Goal: Share content

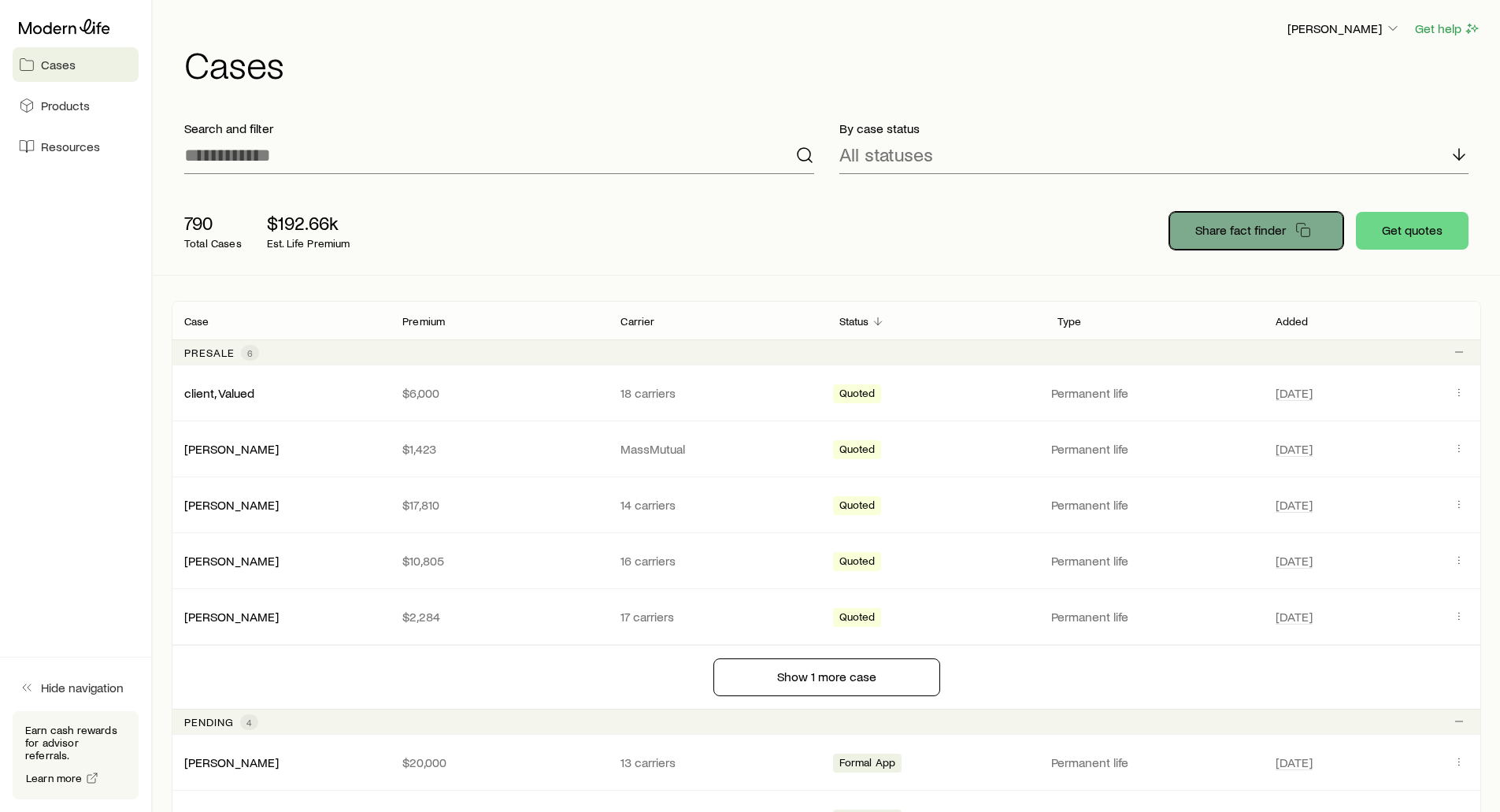
click at [1258, 224] on p "Share fact finder" at bounding box center [1241, 229] width 90 height 16
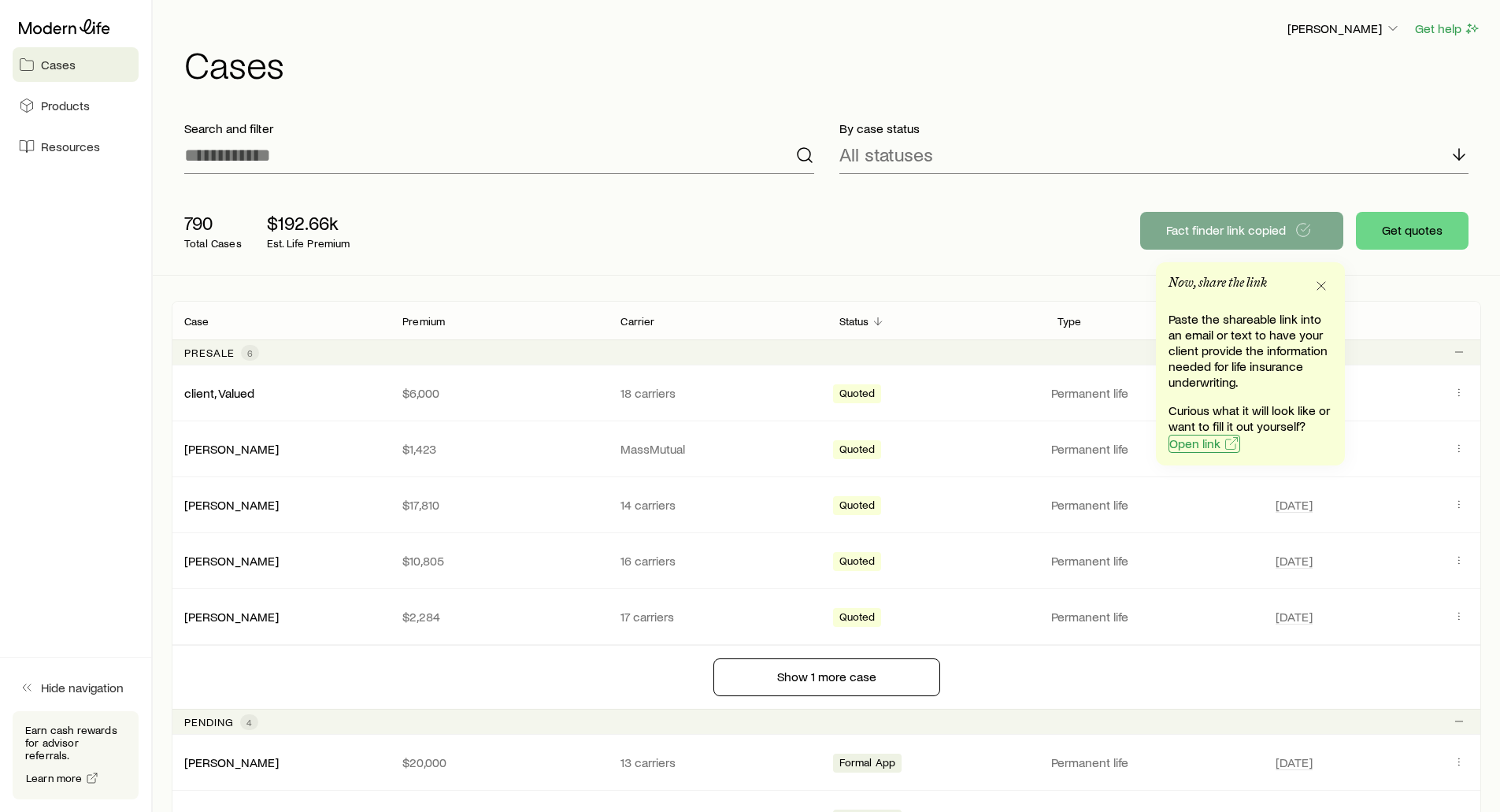
click at [1191, 449] on span "Open link" at bounding box center [1195, 442] width 51 height 13
click at [1089, 219] on div "790 Total Cases $192.66k Est. Life Premium Share fact finder Get quotes" at bounding box center [827, 230] width 1310 height 88
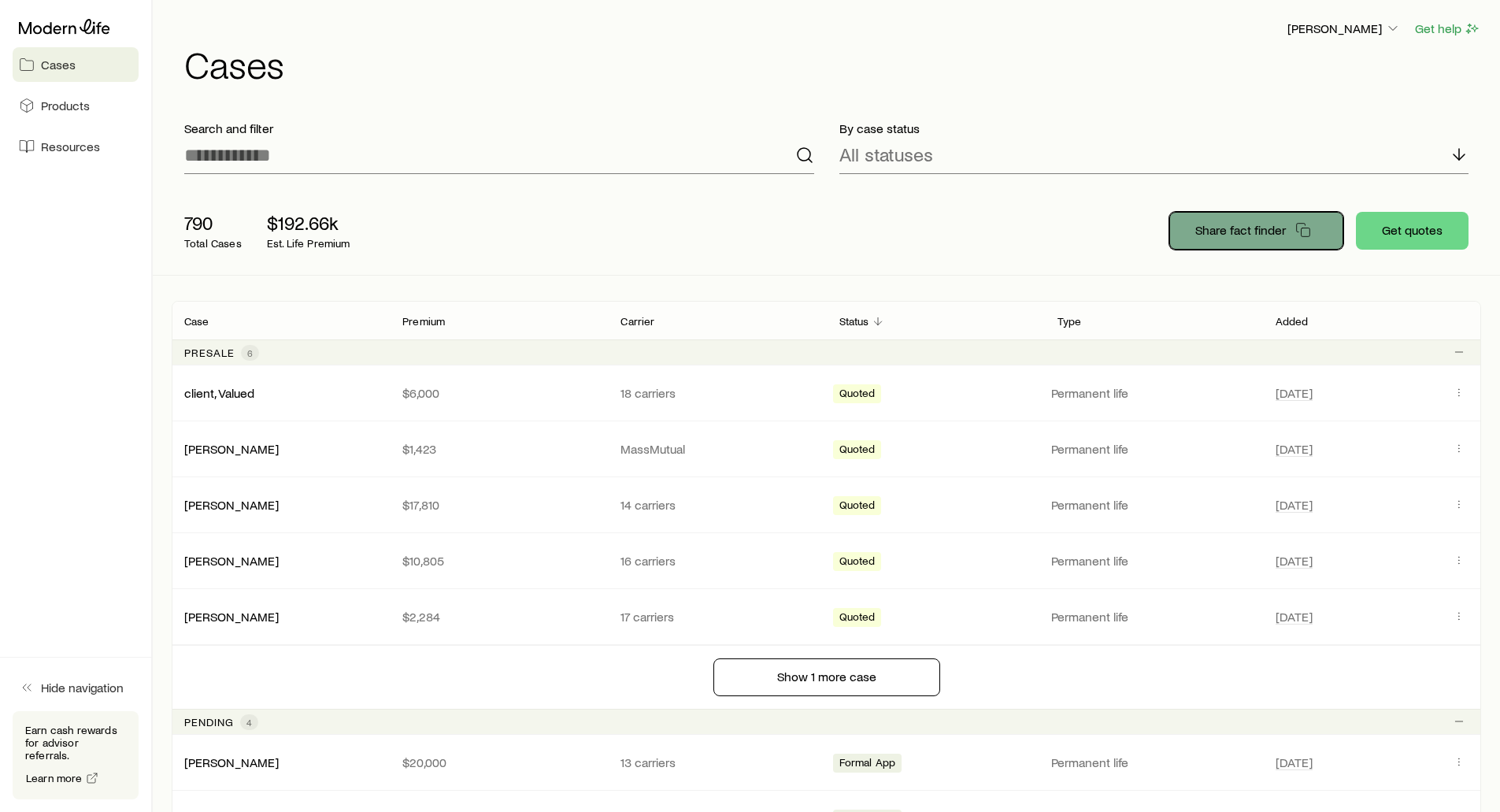
click at [1236, 227] on p "Share fact finder" at bounding box center [1241, 229] width 90 height 16
click at [1004, 230] on div "790 Total Cases $192.66k Est. Life Premium Fact finder link copied Get quotes" at bounding box center [827, 230] width 1310 height 88
click at [67, 150] on span "Resources" at bounding box center [70, 146] width 59 height 16
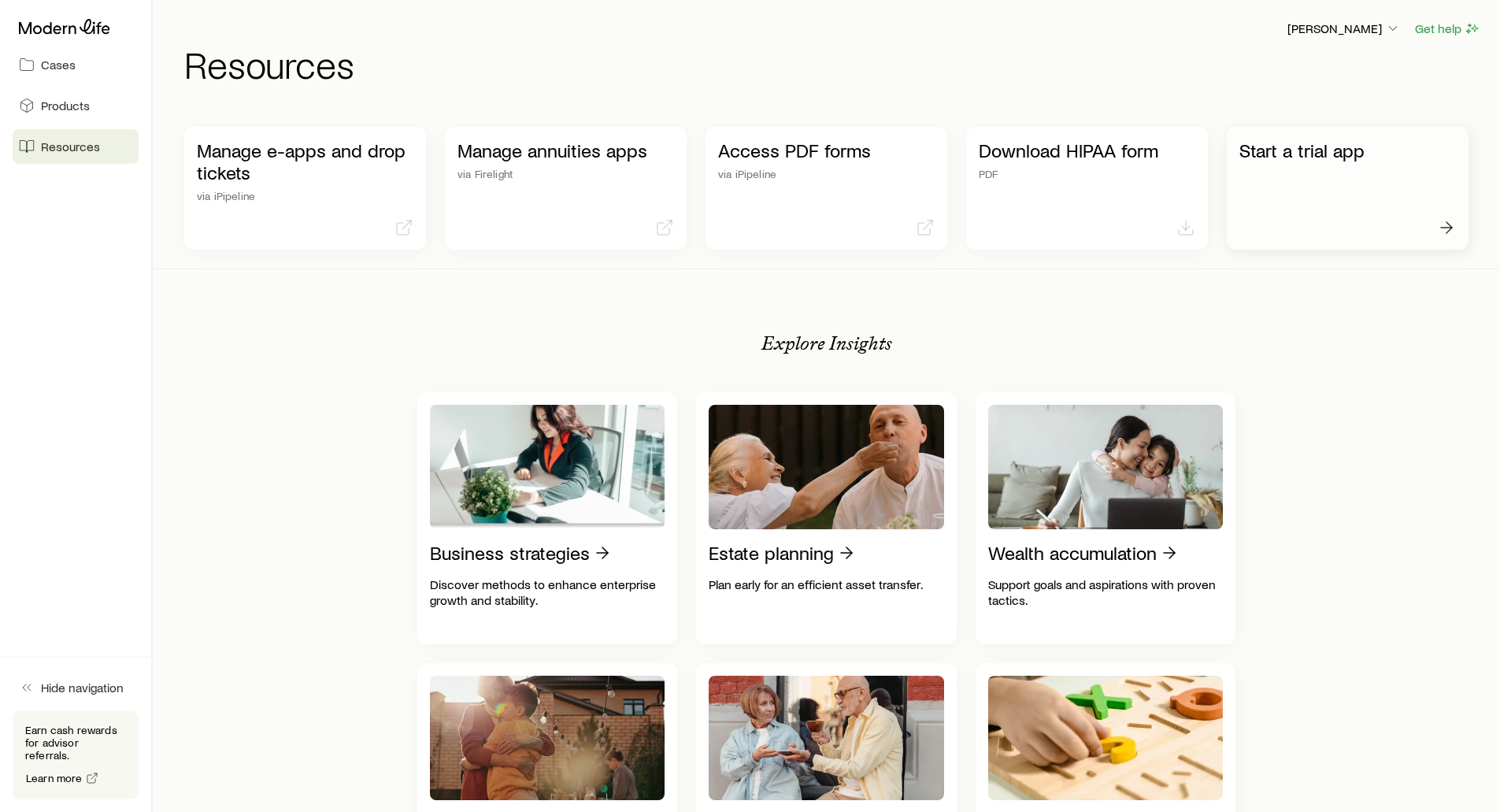
click at [1277, 146] on p "Start a trial app" at bounding box center [1348, 151] width 217 height 22
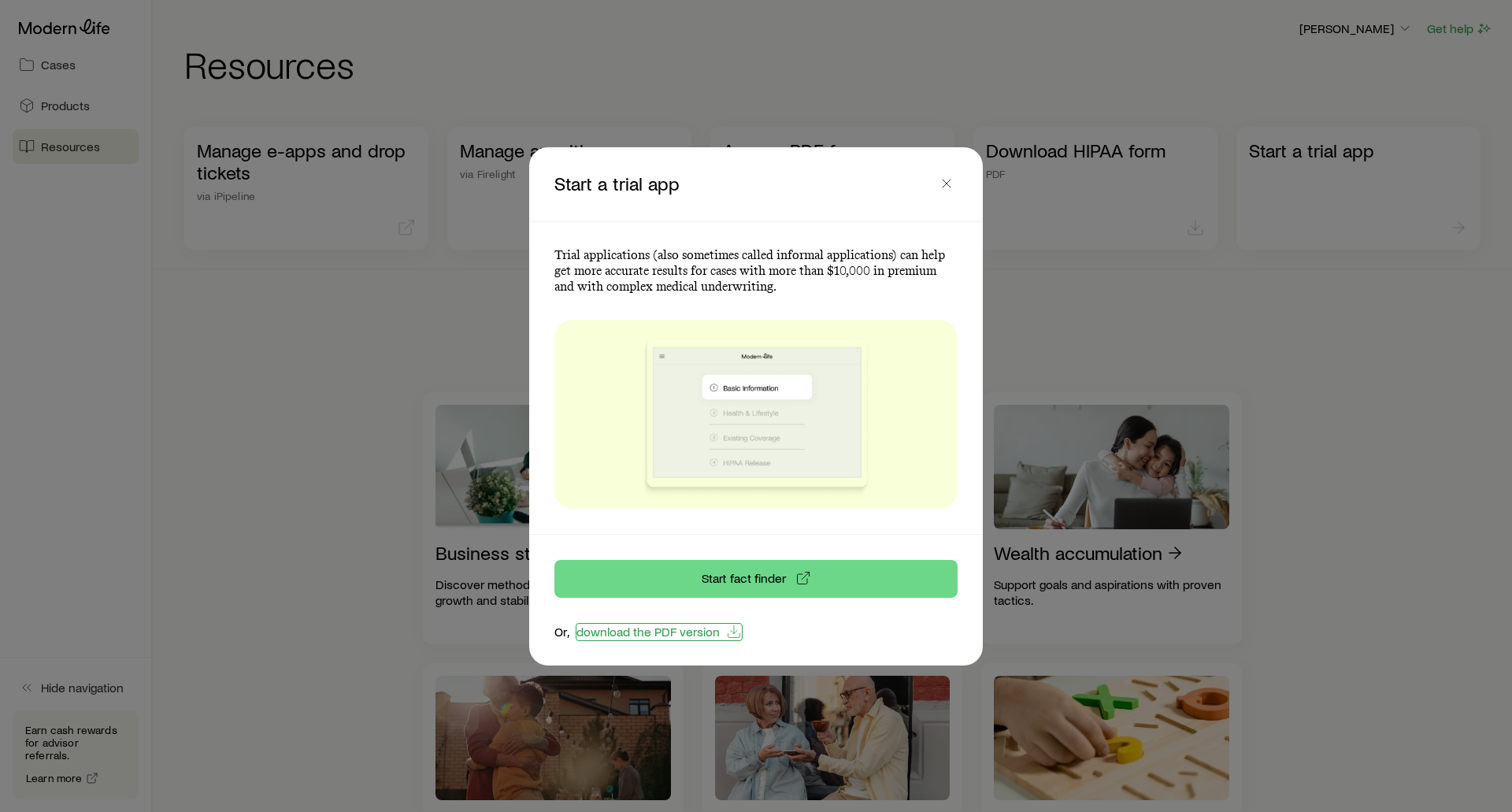
click at [617, 630] on link "download the PDF version" at bounding box center [659, 632] width 167 height 18
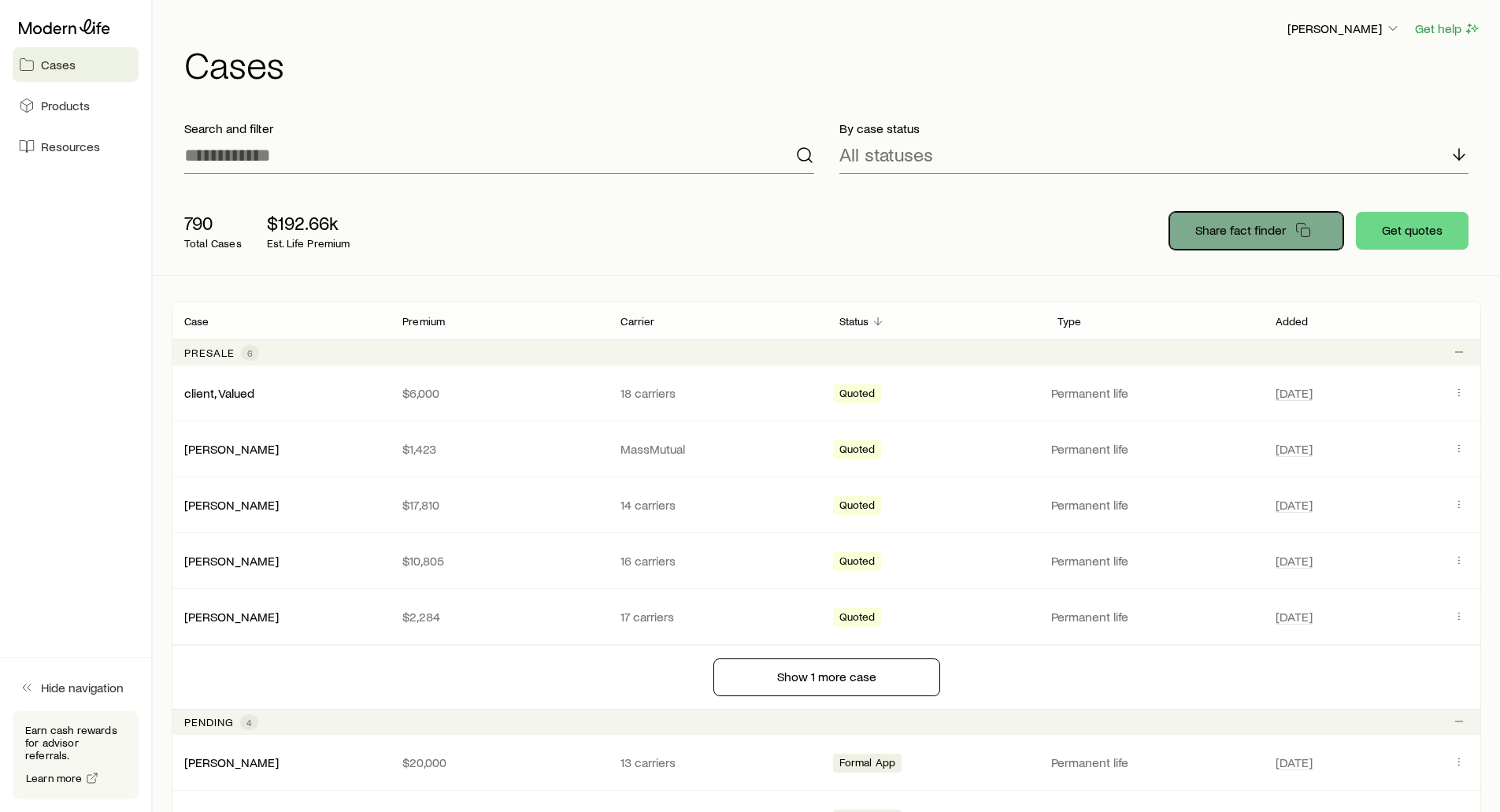
click at [1216, 237] on button "Share fact finder" at bounding box center [1257, 230] width 174 height 38
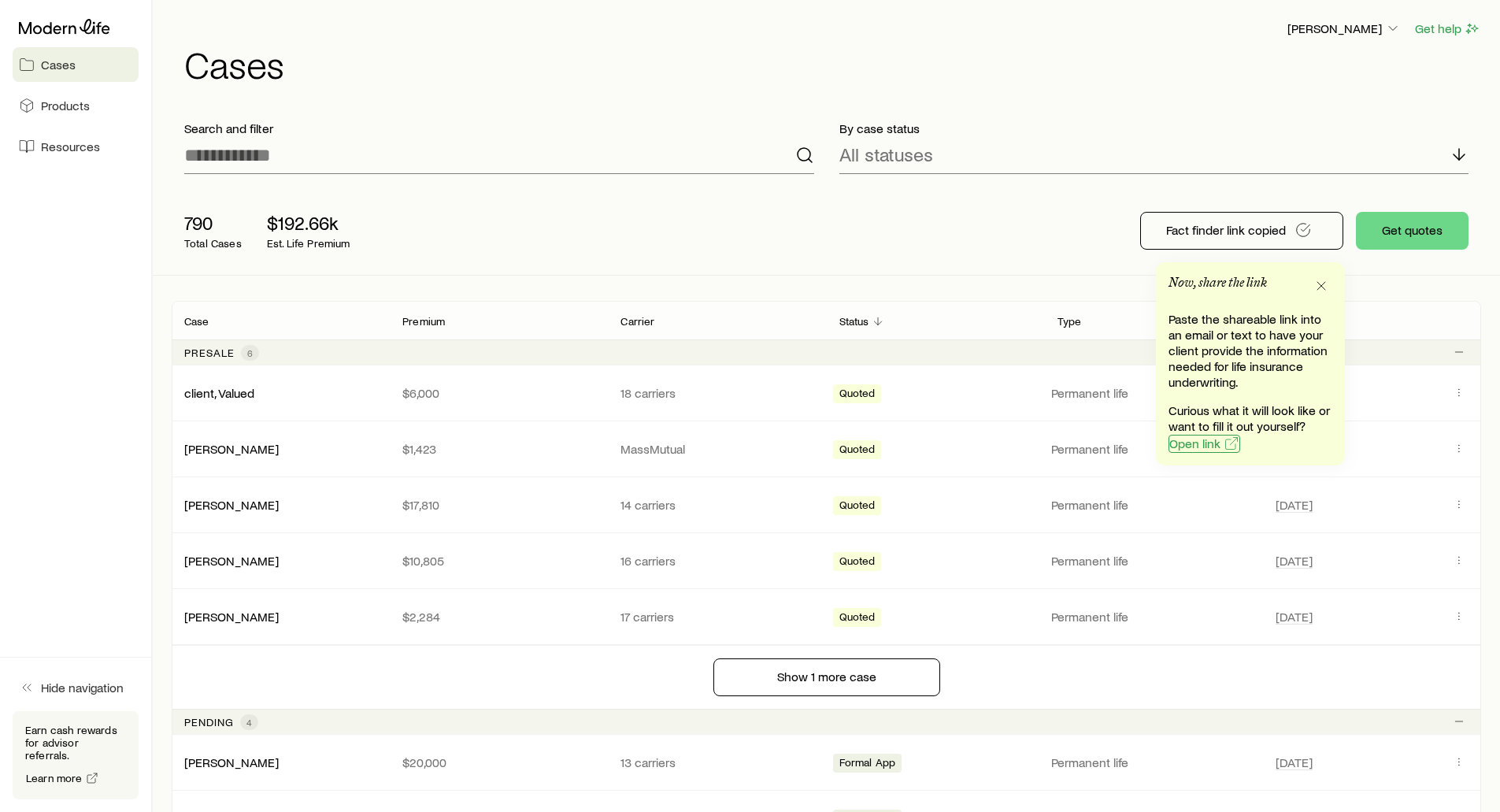
click at [1176, 444] on span "Open link" at bounding box center [1195, 442] width 51 height 13
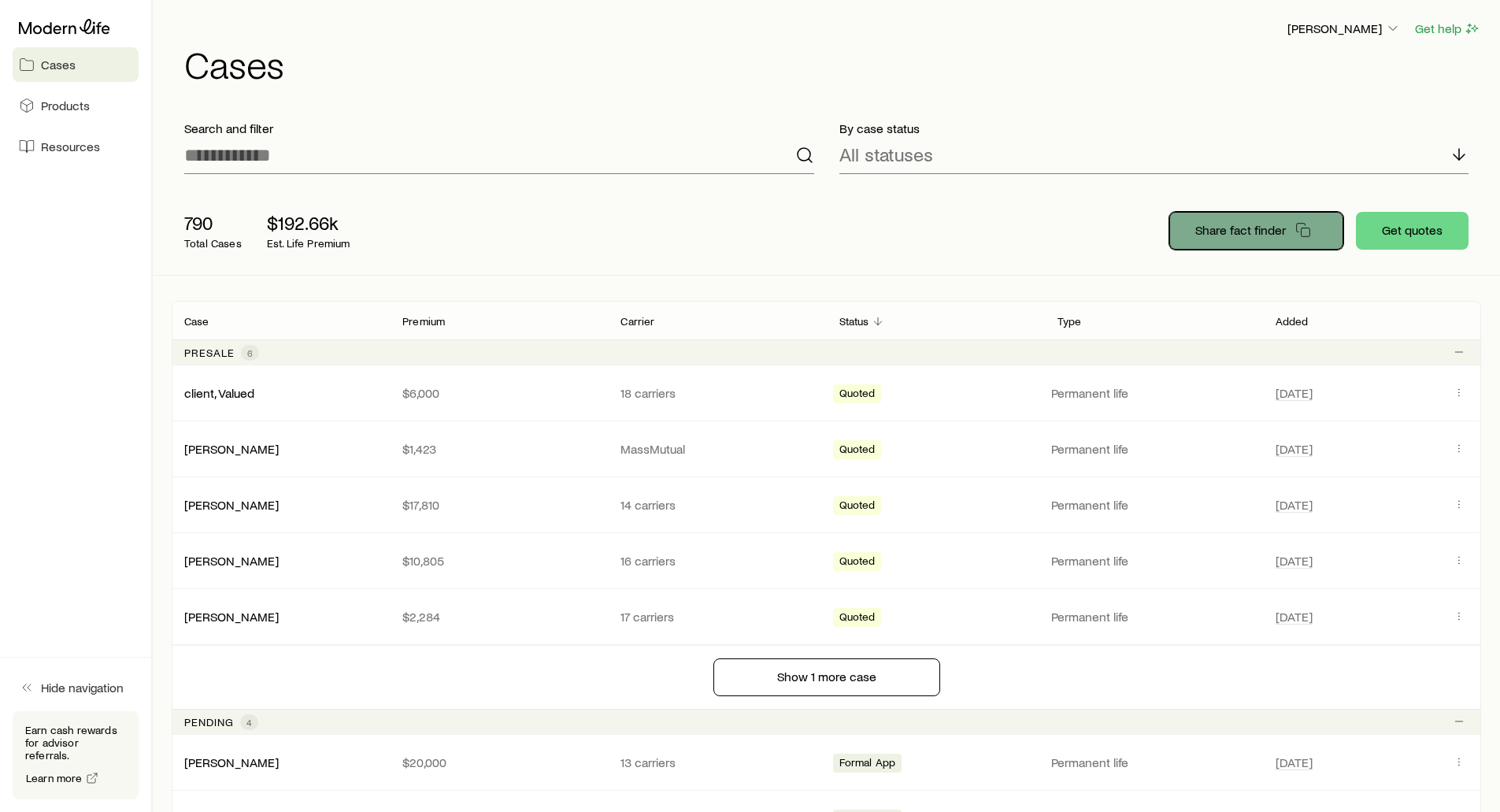
click at [1211, 230] on p "Share fact finder" at bounding box center [1241, 229] width 90 height 16
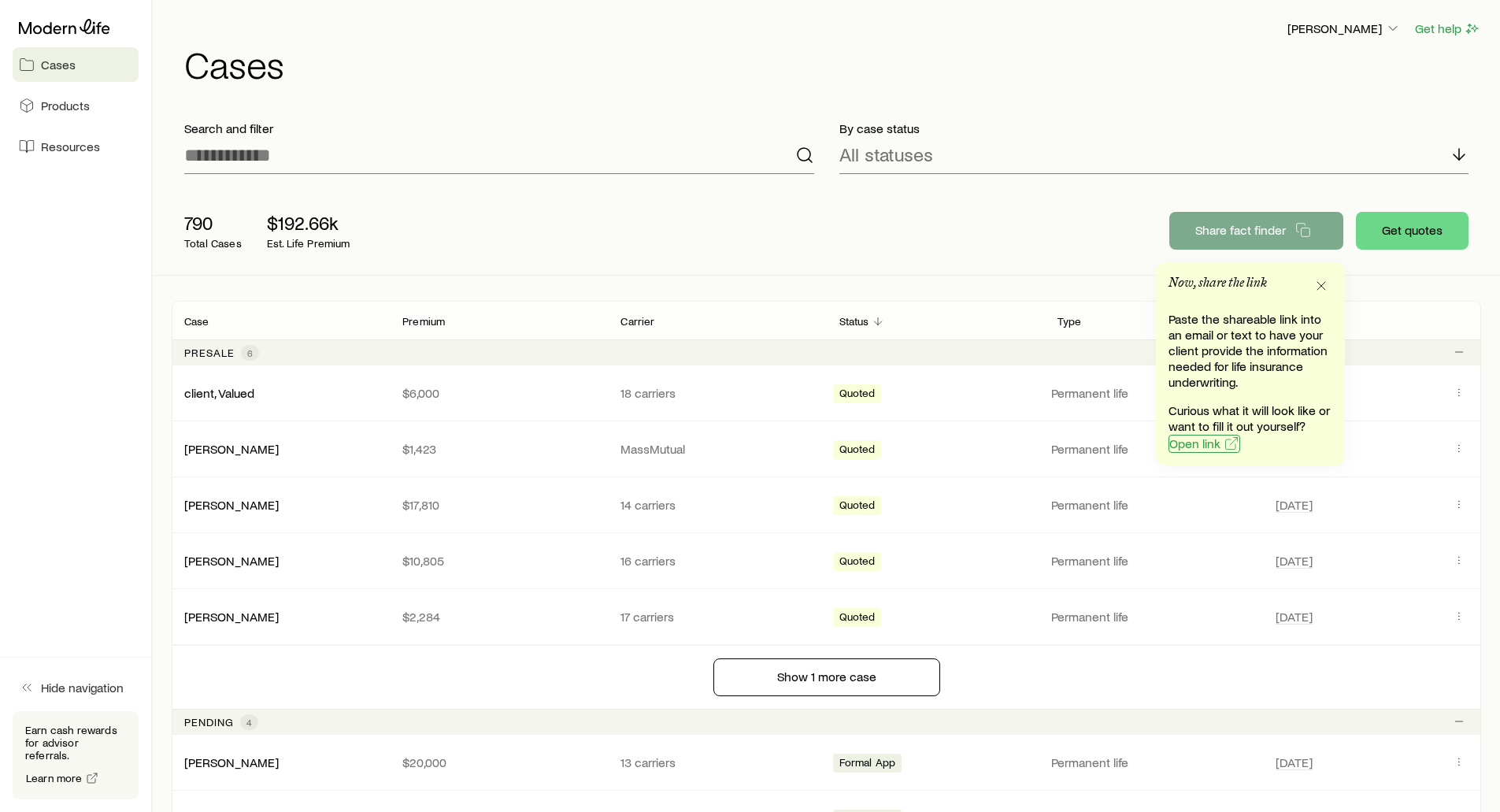
click at [1197, 444] on span "Open link" at bounding box center [1195, 442] width 51 height 13
click at [1269, 224] on p "Share fact finder" at bounding box center [1241, 229] width 90 height 16
